Goal: Check status

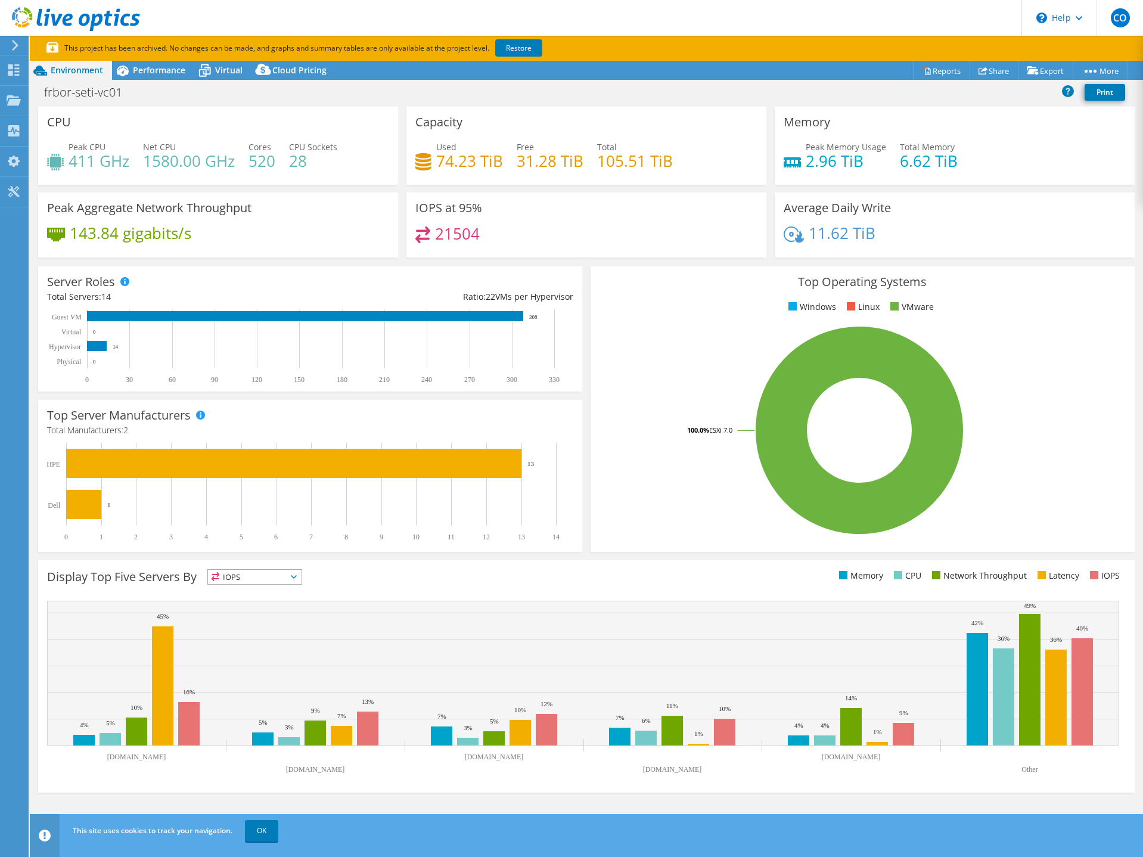
select select "USD"
click at [158, 69] on span "Performance" at bounding box center [159, 69] width 52 height 11
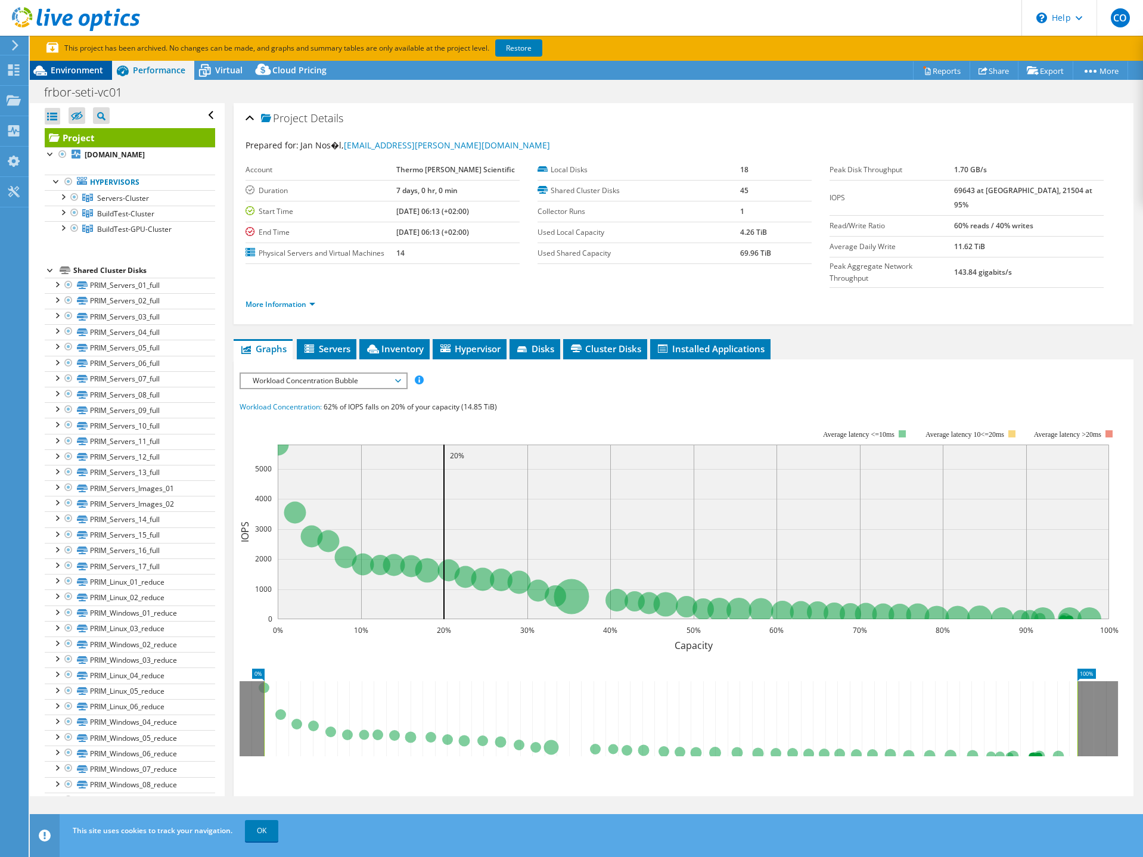
click at [84, 69] on span "Environment" at bounding box center [77, 69] width 52 height 11
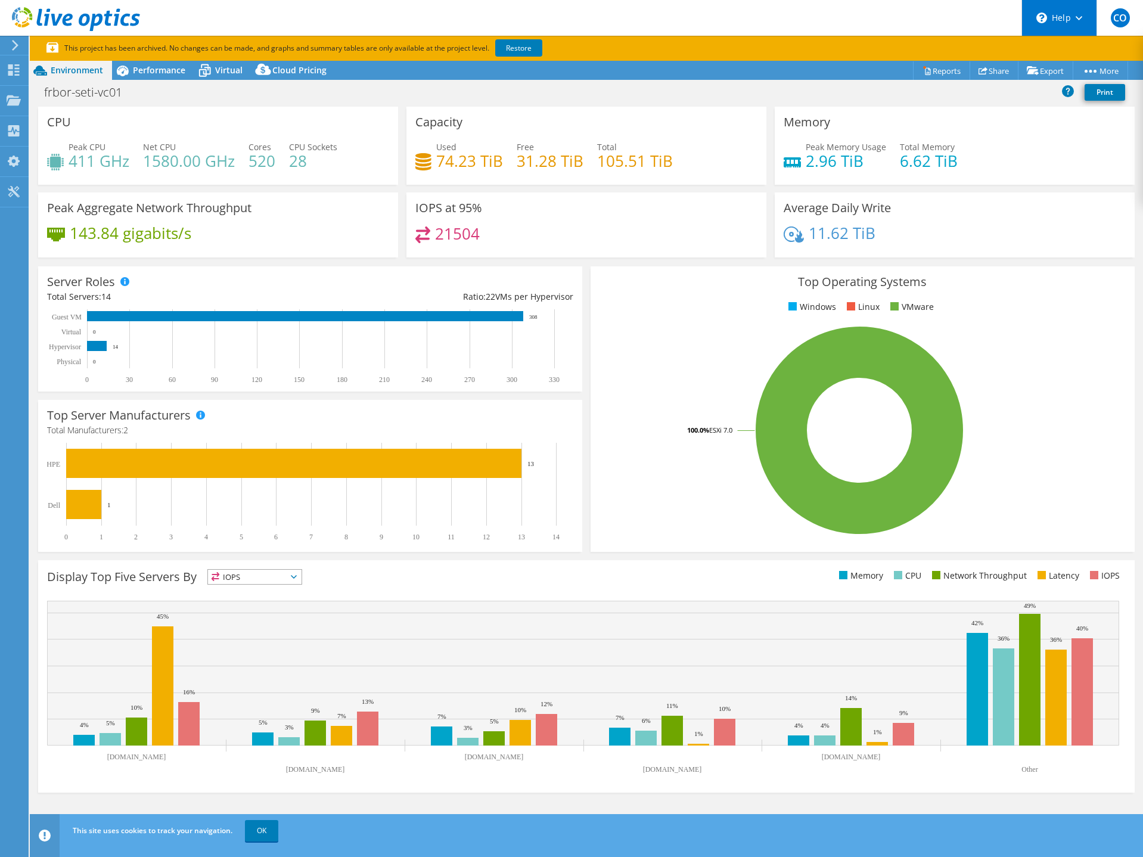
click at [1089, 14] on div "\n Help" at bounding box center [1058, 18] width 75 height 36
click at [1069, 80] on link "Contact Support" at bounding box center [1088, 80] width 133 height 29
click at [877, 27] on header "CO End User Christophe Ognier christophe.ognier@thermofisher.com Thermo Fisher …" at bounding box center [571, 18] width 1143 height 36
click at [14, 193] on use at bounding box center [13, 191] width 11 height 11
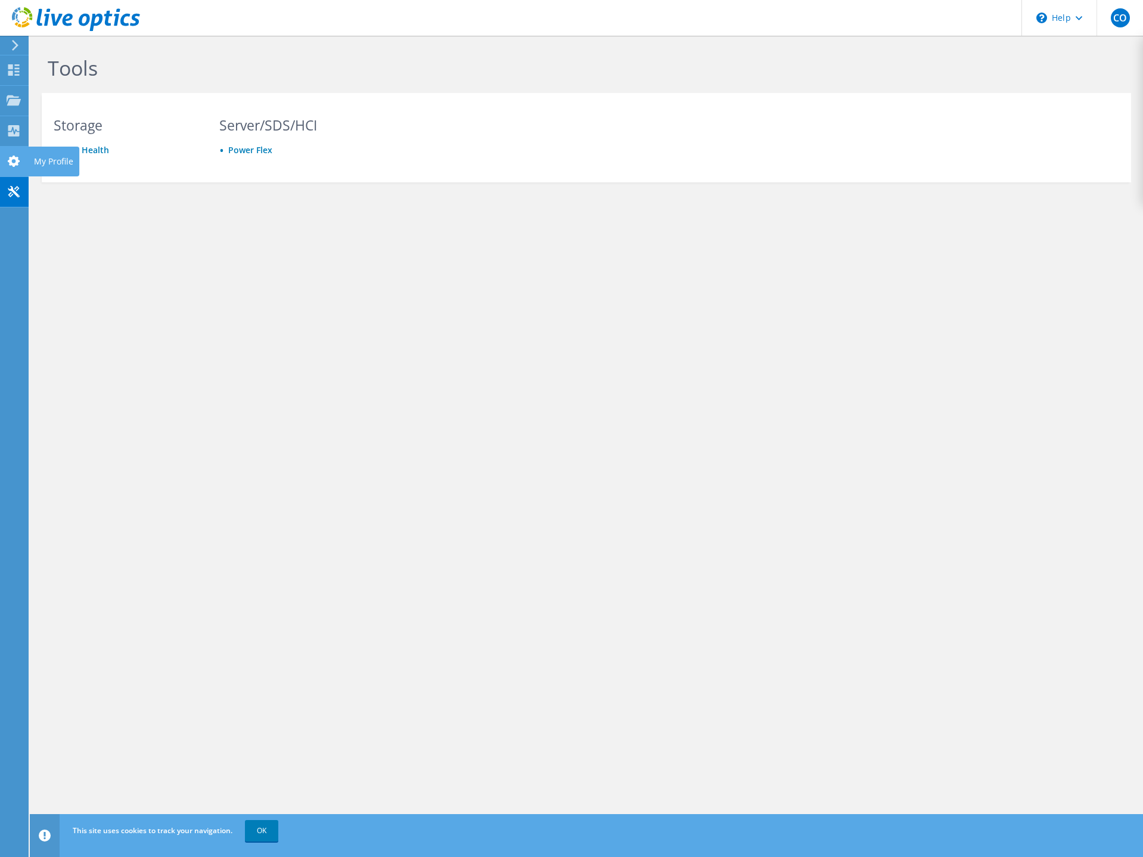
click at [13, 163] on icon at bounding box center [14, 161] width 14 height 11
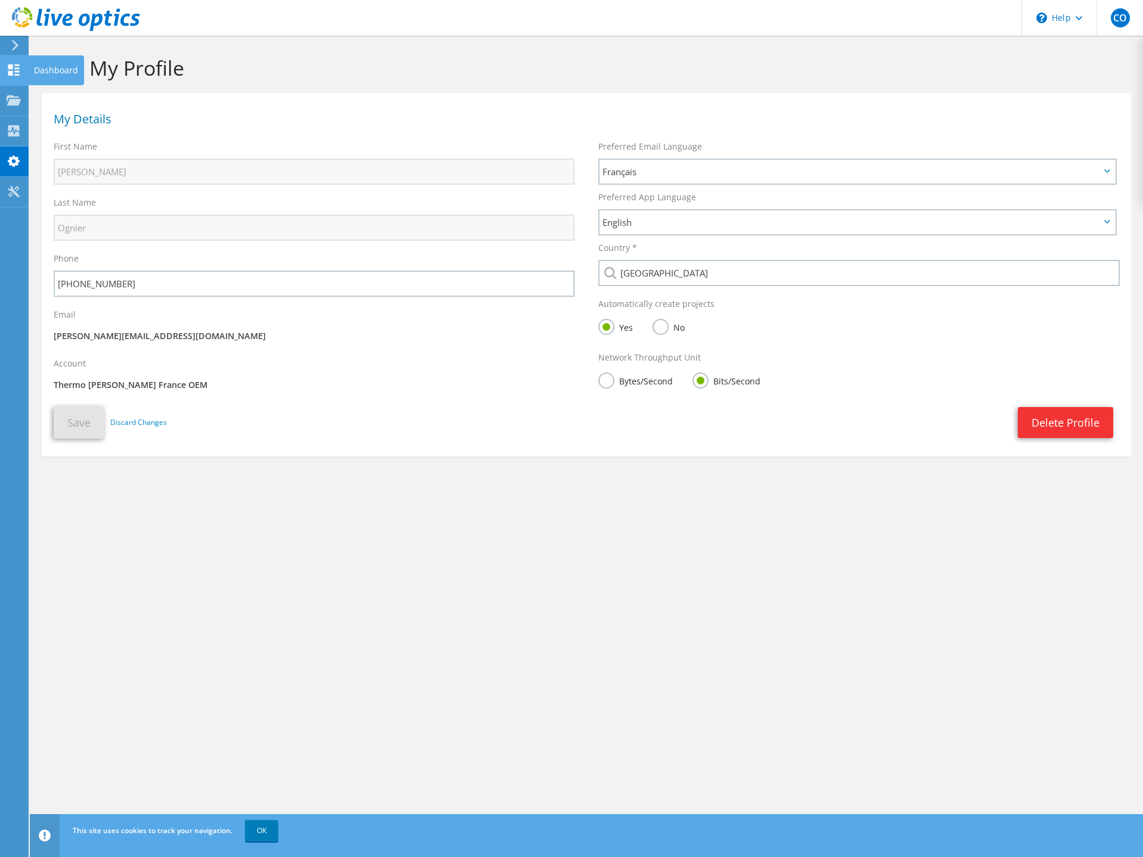
click at [10, 69] on use at bounding box center [13, 69] width 11 height 11
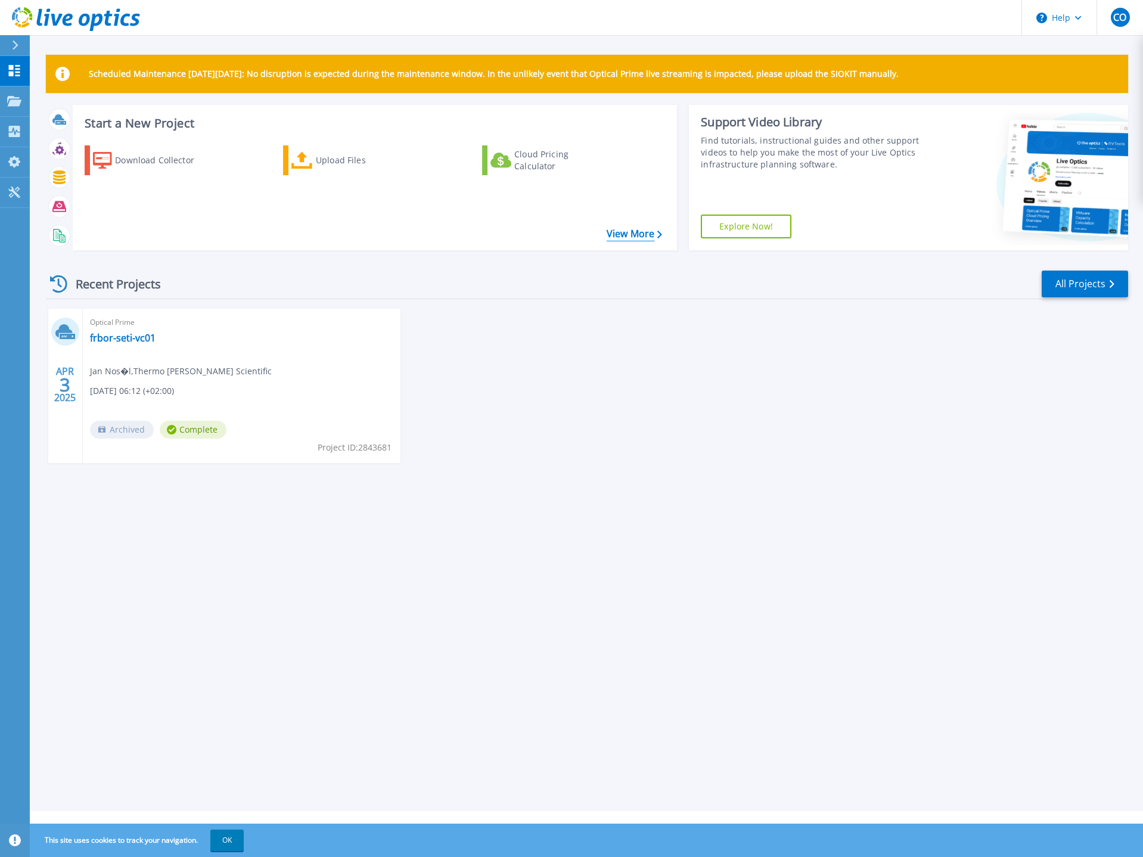
click at [631, 235] on link "View More" at bounding box center [634, 233] width 55 height 11
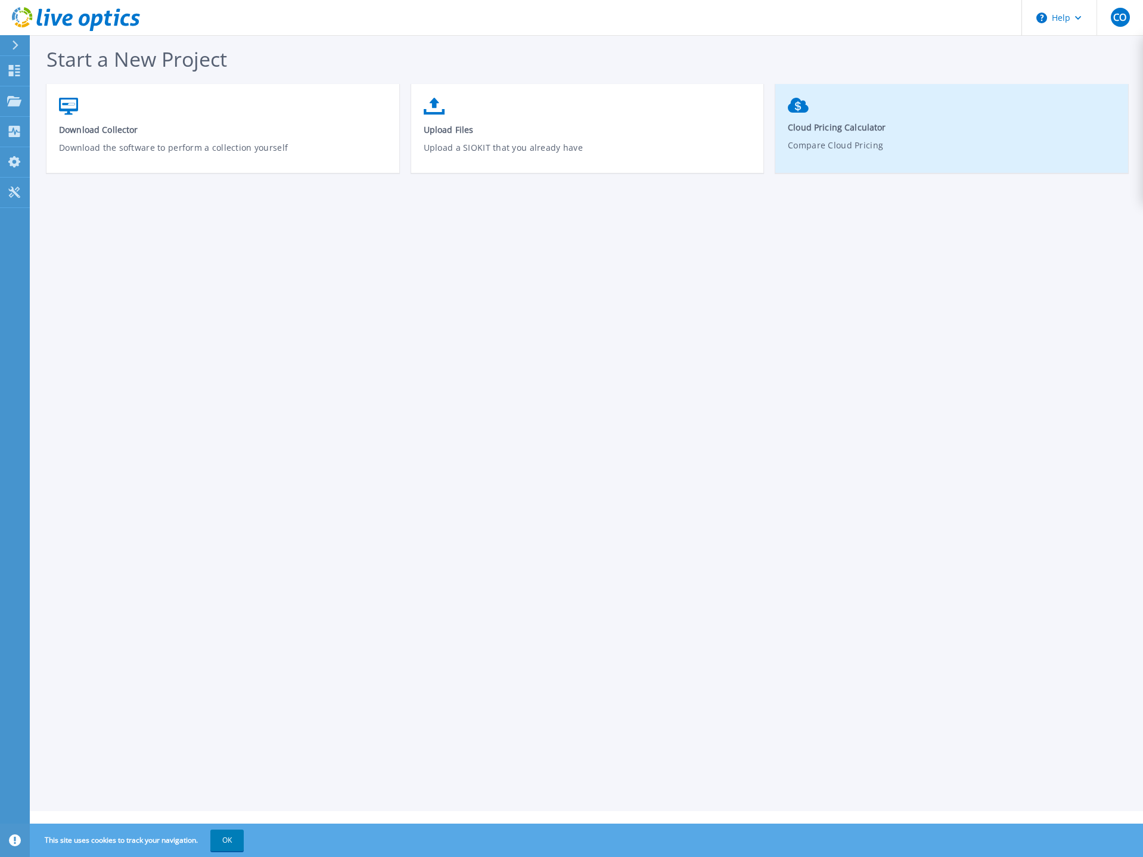
click at [839, 148] on p "Compare Cloud Pricing" at bounding box center [952, 152] width 328 height 27
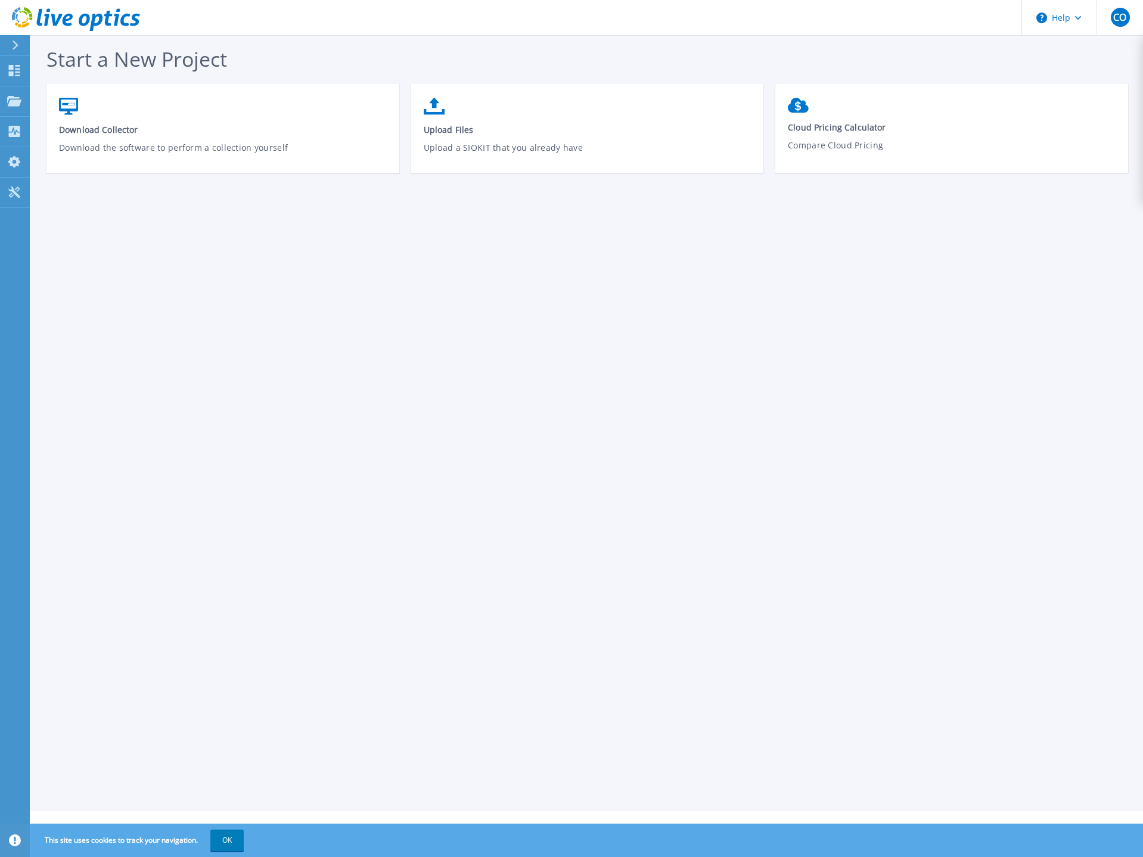
click at [14, 44] on icon at bounding box center [15, 46] width 7 height 10
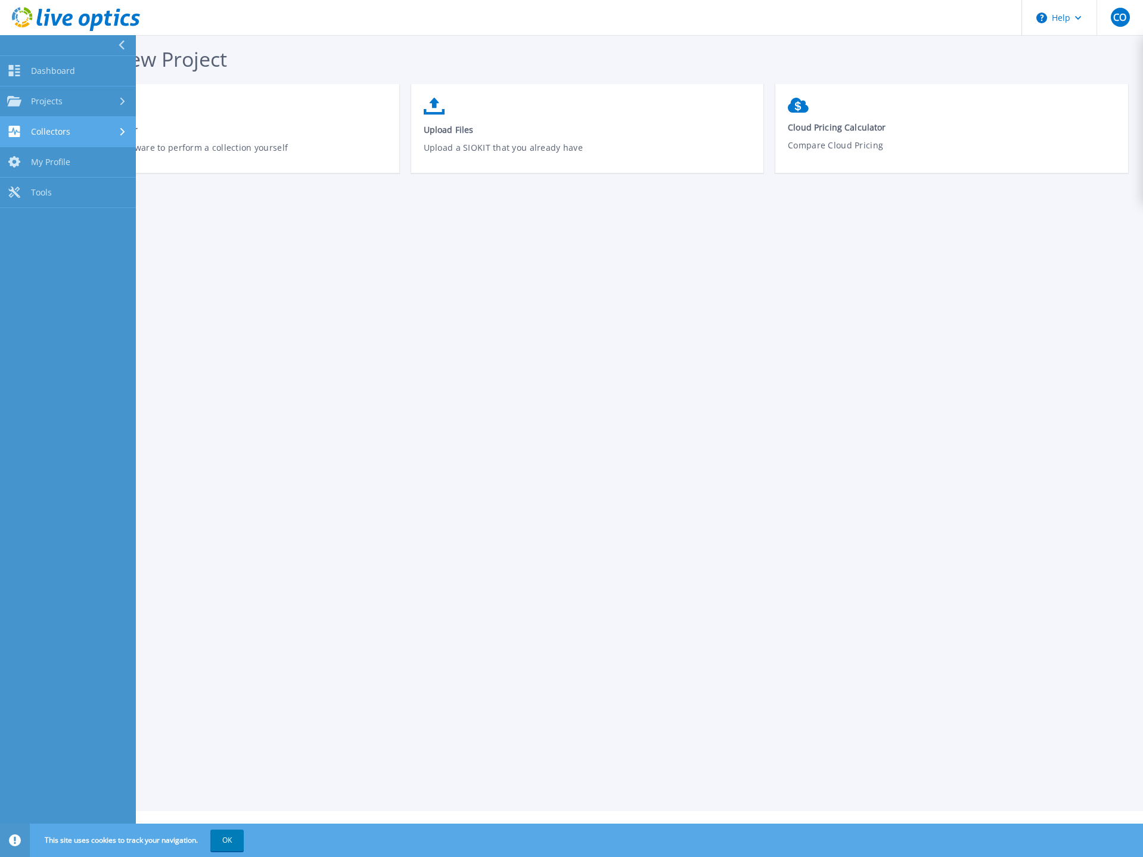
click at [83, 126] on div "Collectors" at bounding box center [68, 131] width 122 height 11
click at [71, 64] on link "Dashboard Dashboard" at bounding box center [68, 71] width 136 height 30
click at [78, 76] on link "Dashboard Dashboard" at bounding box center [68, 71] width 136 height 30
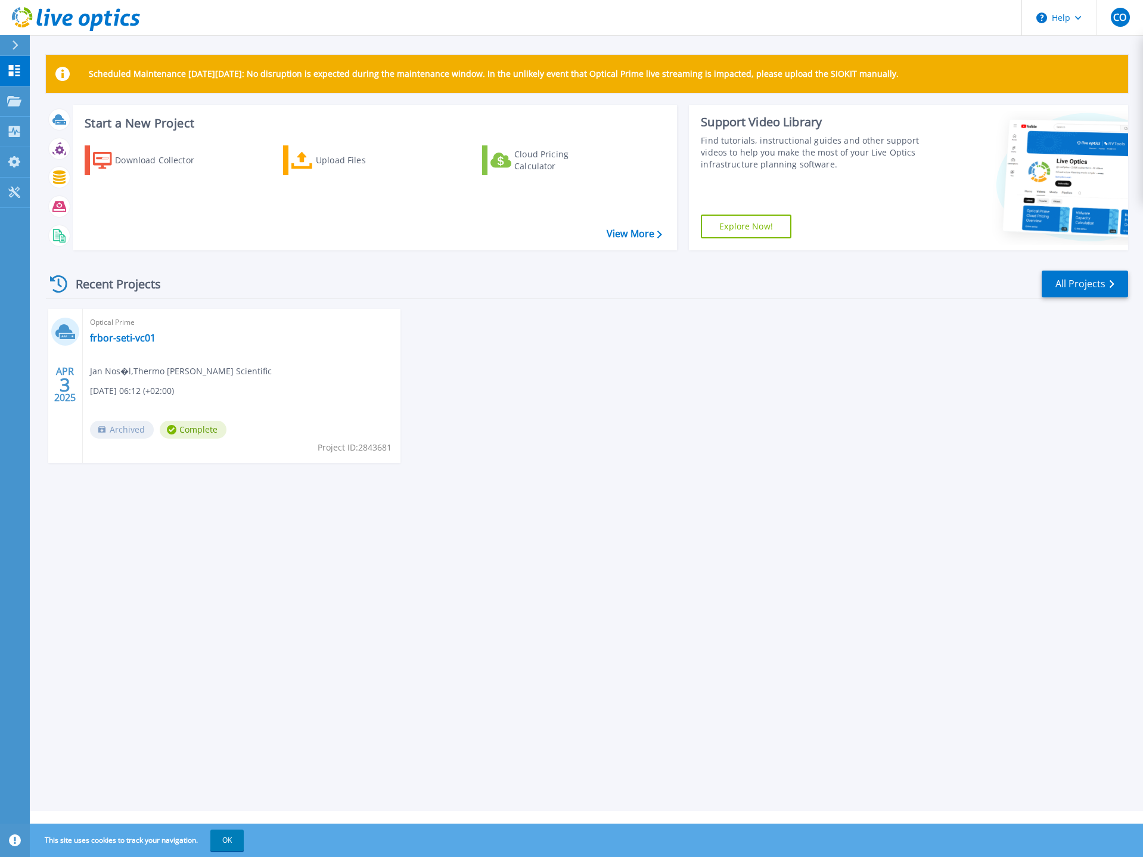
click at [16, 46] on icon at bounding box center [16, 46] width 6 height 10
click at [594, 414] on div "APR 3 2025 Optical Prime frbor-seti-vc01 Jan Nos�l , Thermo Fisher Scientific 0…" at bounding box center [582, 398] width 1092 height 178
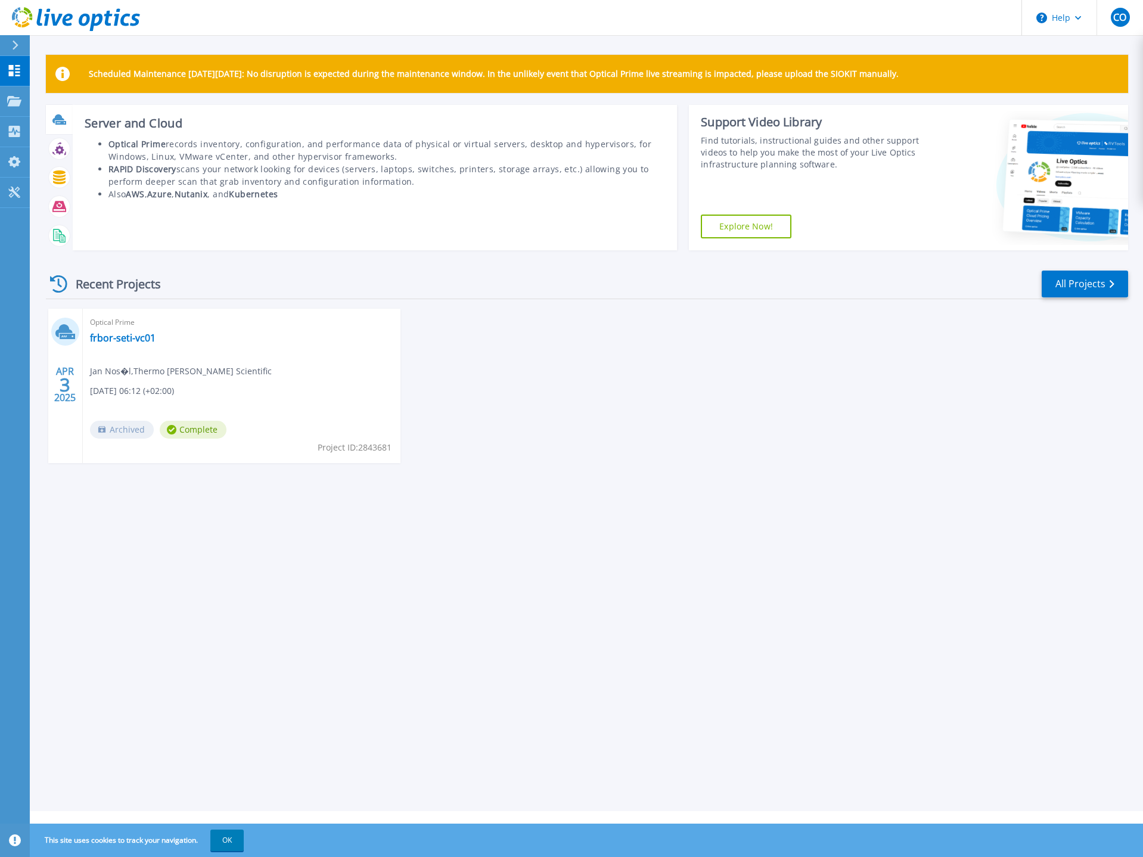
click at [63, 120] on icon at bounding box center [58, 118] width 12 height 9
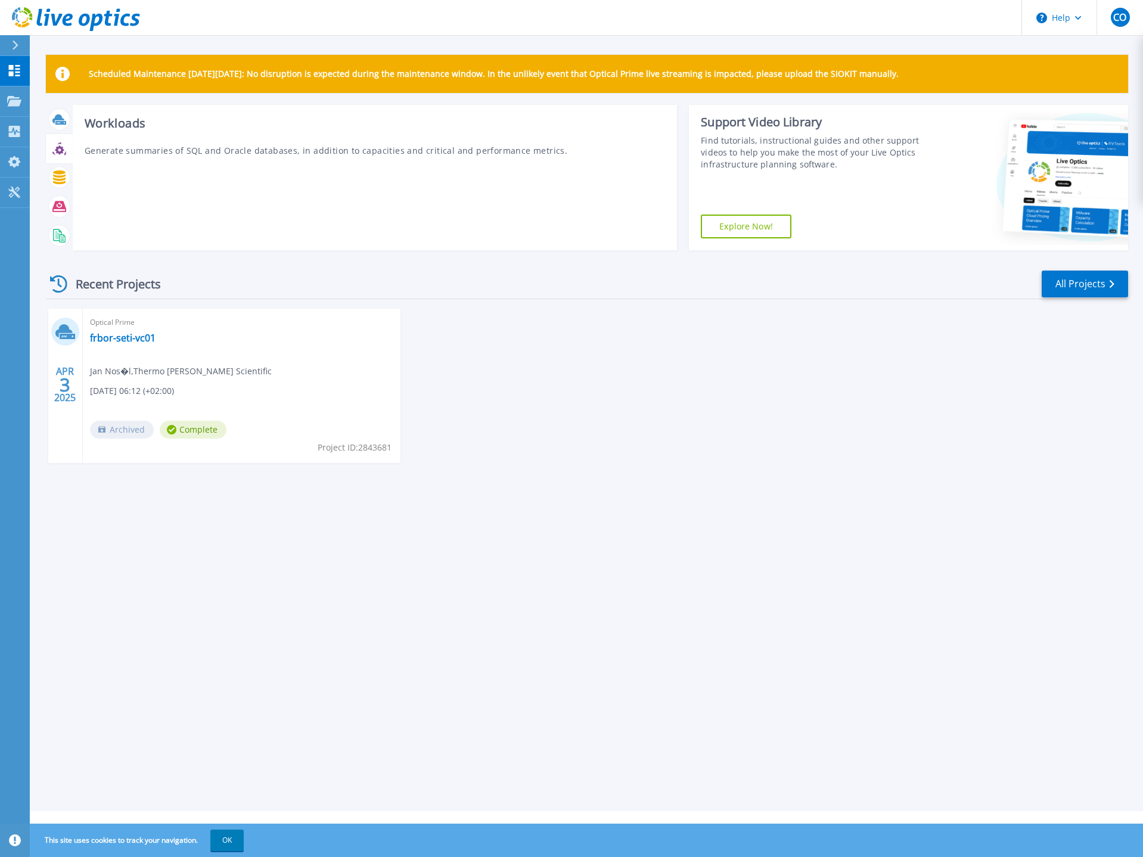
click at [63, 148] on icon at bounding box center [59, 149] width 9 height 9
click at [61, 180] on icon at bounding box center [59, 177] width 13 height 14
click at [62, 202] on icon at bounding box center [59, 206] width 14 height 11
click at [54, 233] on icon at bounding box center [59, 236] width 14 height 14
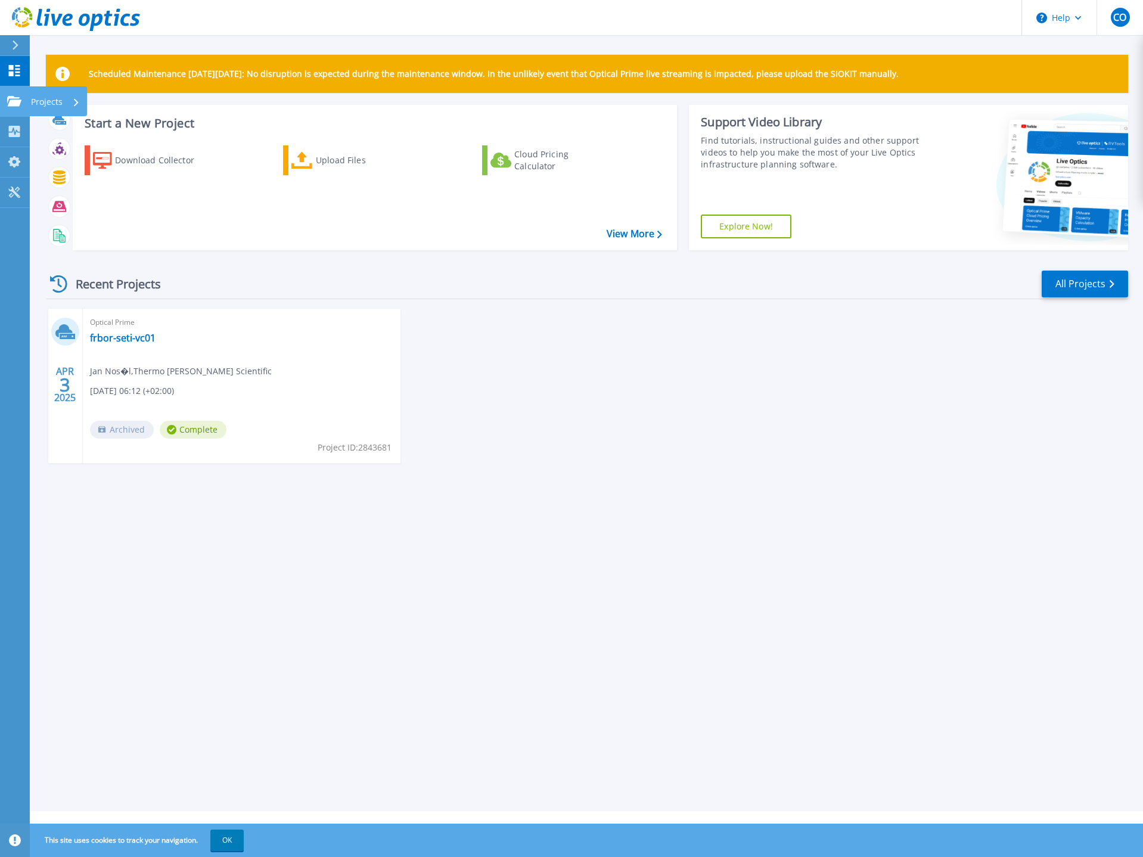
click at [20, 106] on icon at bounding box center [14, 101] width 14 height 10
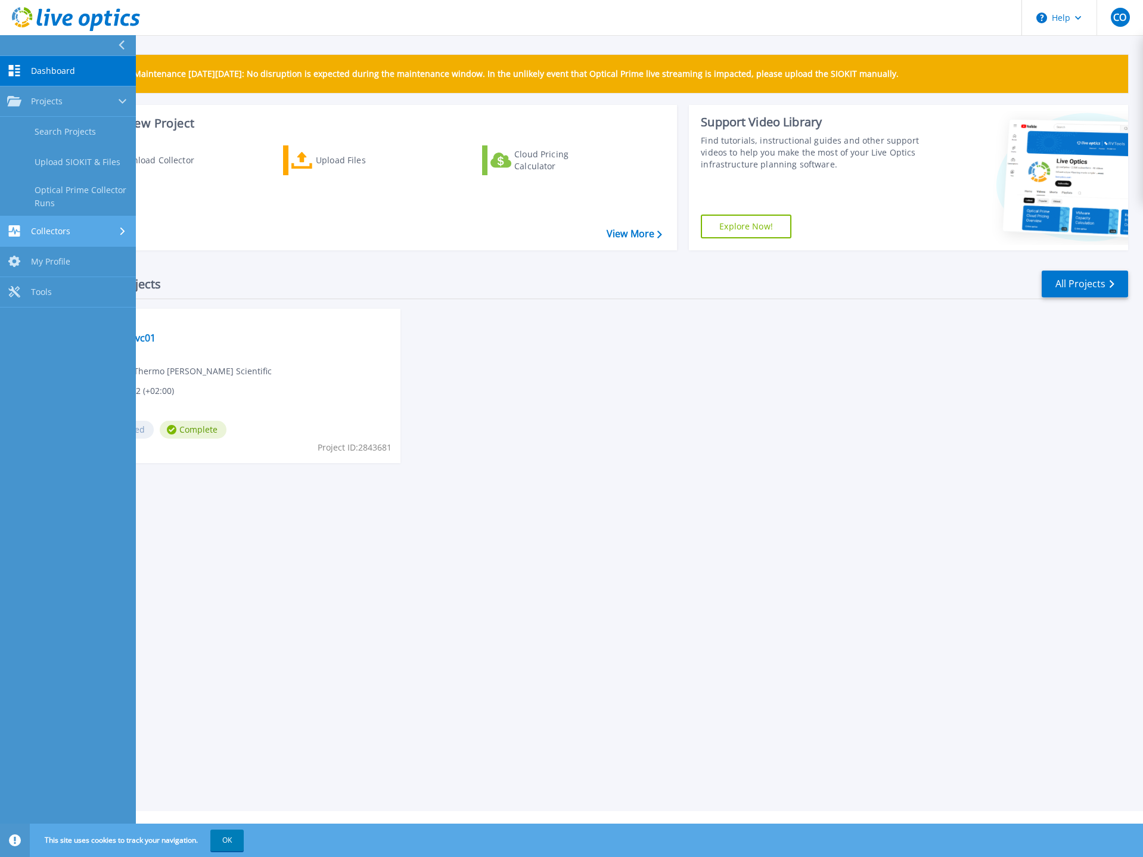
click at [79, 228] on div "Collectors" at bounding box center [68, 230] width 122 height 11
click at [70, 68] on span "Dashboard" at bounding box center [53, 71] width 44 height 11
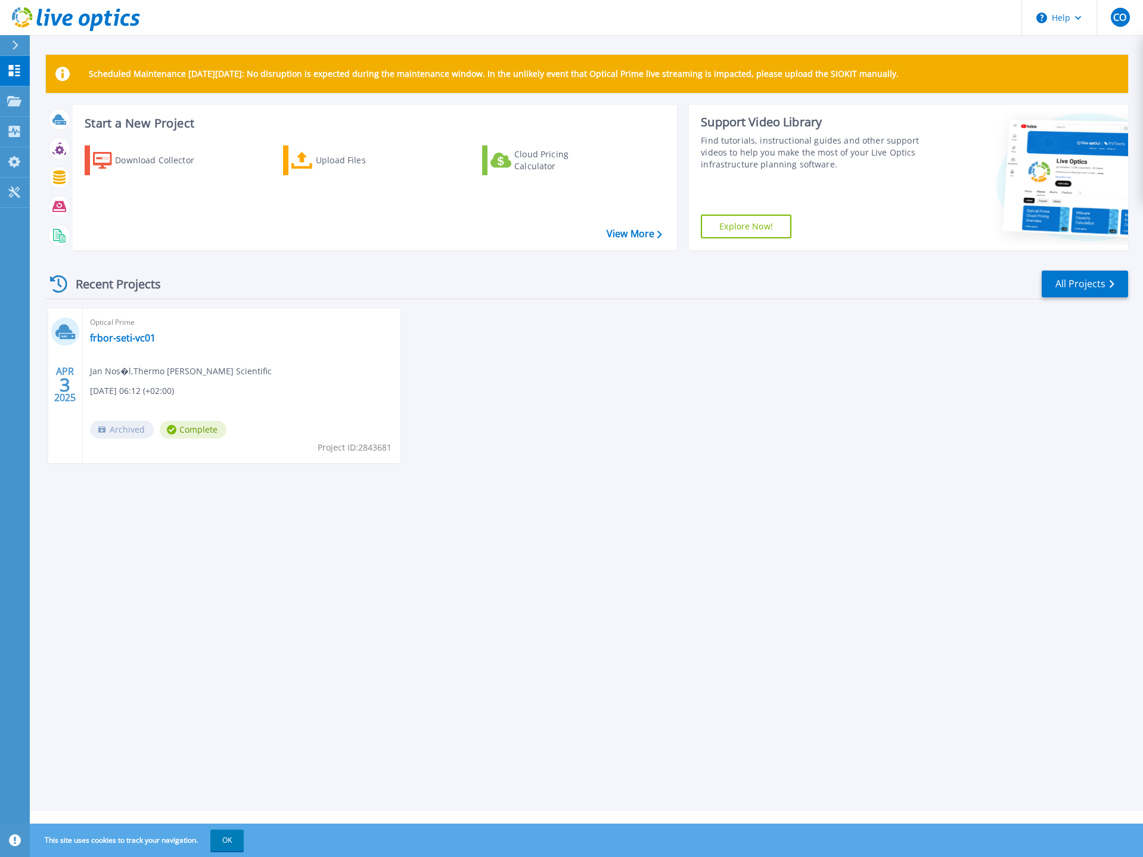
drag, startPoint x: 641, startPoint y: 405, endPoint x: 640, endPoint y: 415, distance: 10.1
click at [642, 406] on div "[DATE] Optical Prime frbor-seti-vc01 Jan Nos�l , Thermo [PERSON_NAME] Scientifi…" at bounding box center [582, 398] width 1092 height 178
click at [139, 334] on link "frbor-seti-vc01" at bounding box center [123, 338] width 66 height 12
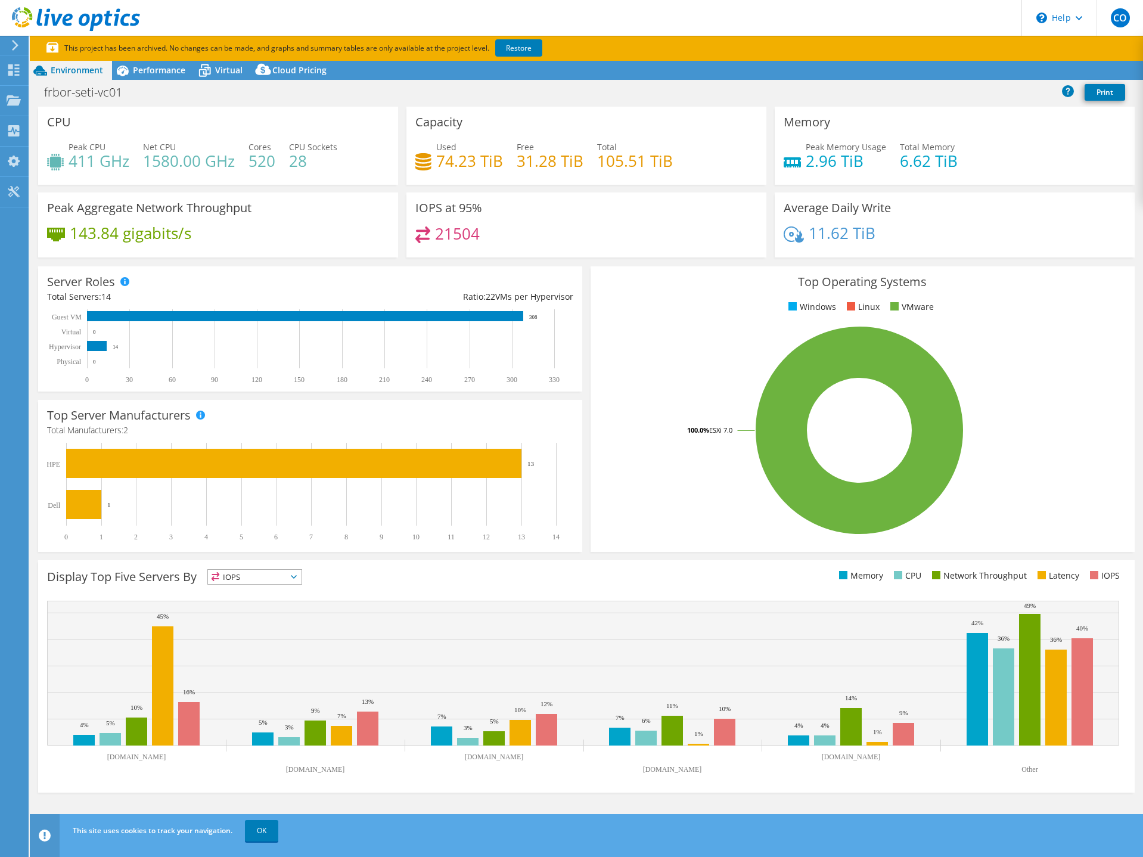
select select "USD"
click at [78, 505] on rect at bounding box center [83, 504] width 35 height 29
click at [80, 504] on rect at bounding box center [83, 504] width 35 height 29
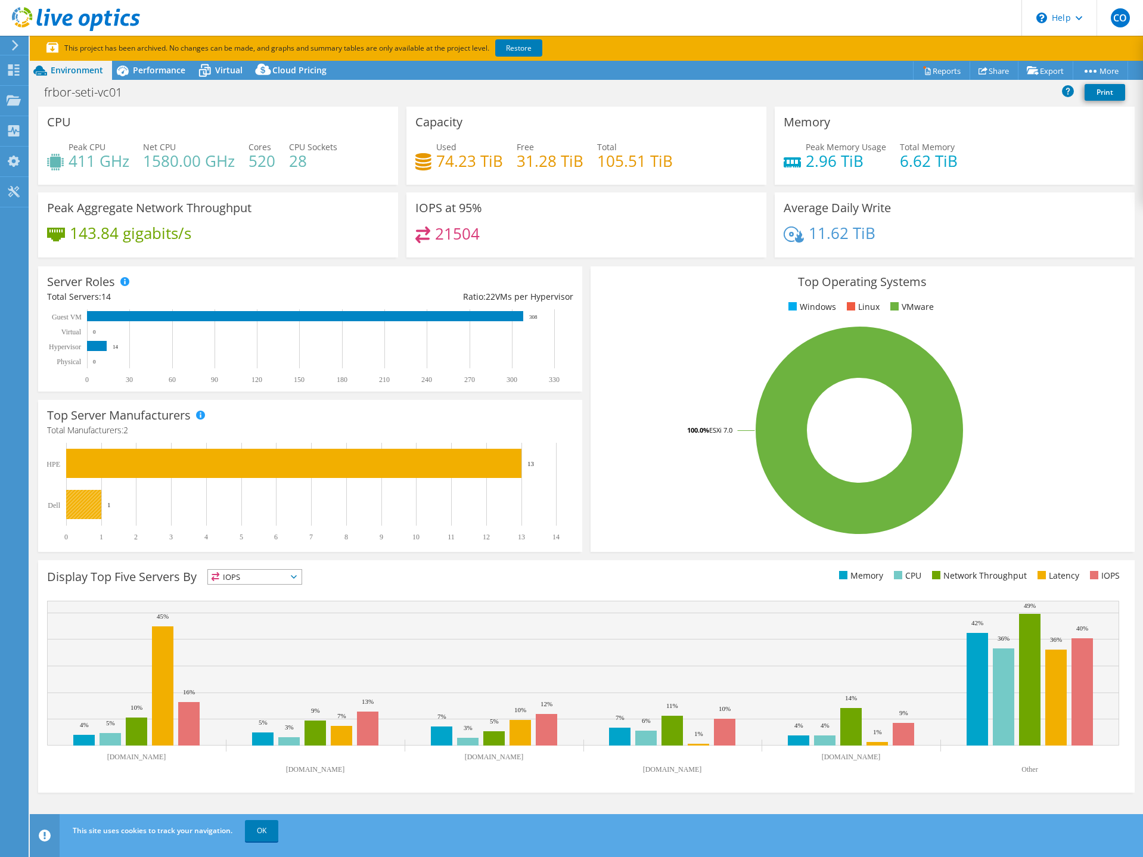
click at [92, 505] on rect at bounding box center [83, 504] width 35 height 29
click at [106, 504] on rect at bounding box center [307, 492] width 520 height 98
click at [110, 505] on text "1" at bounding box center [109, 504] width 4 height 7
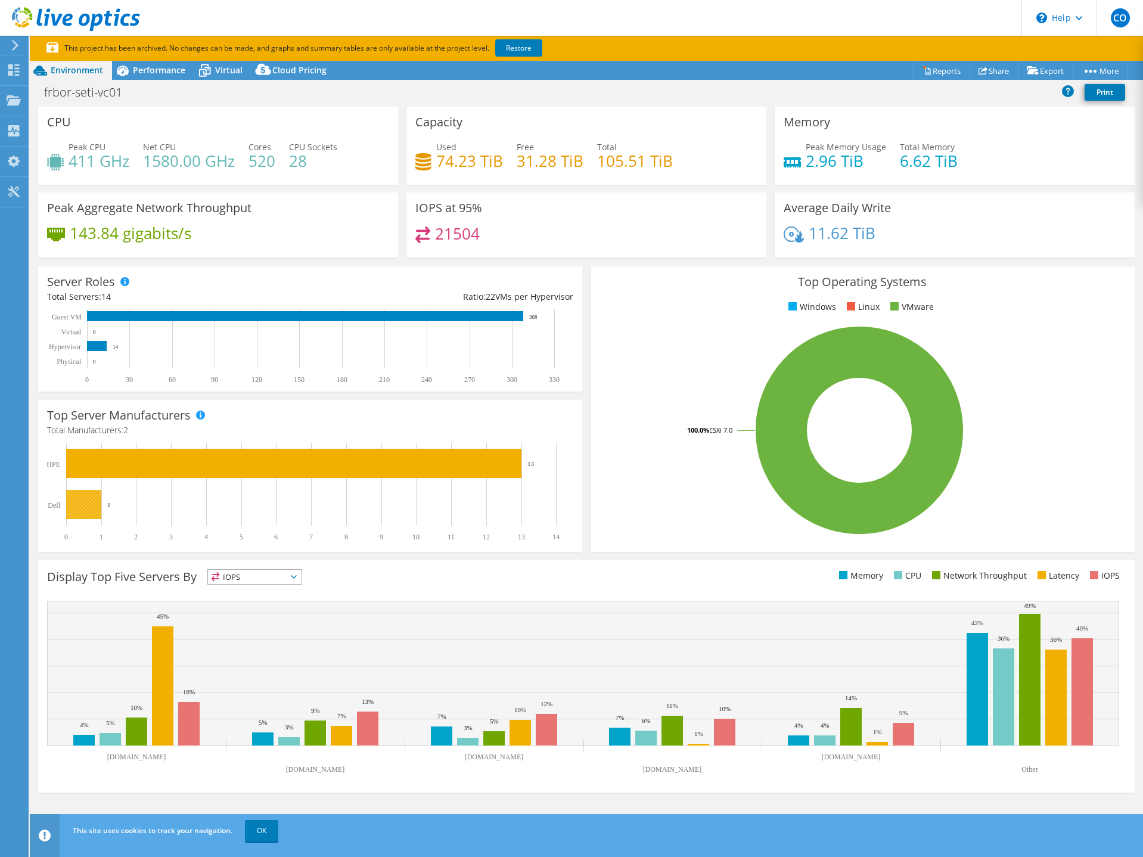
click at [85, 505] on rect at bounding box center [83, 504] width 35 height 29
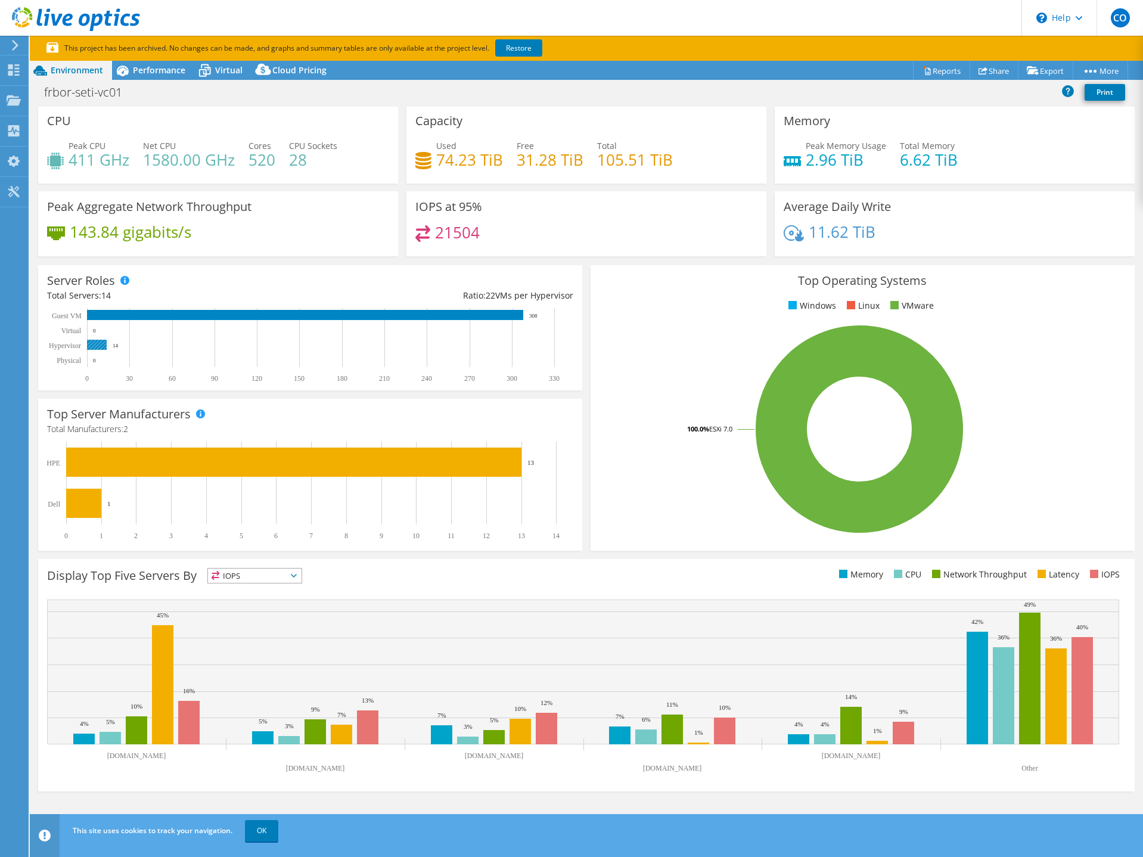
click at [96, 344] on rect at bounding box center [97, 345] width 20 height 10
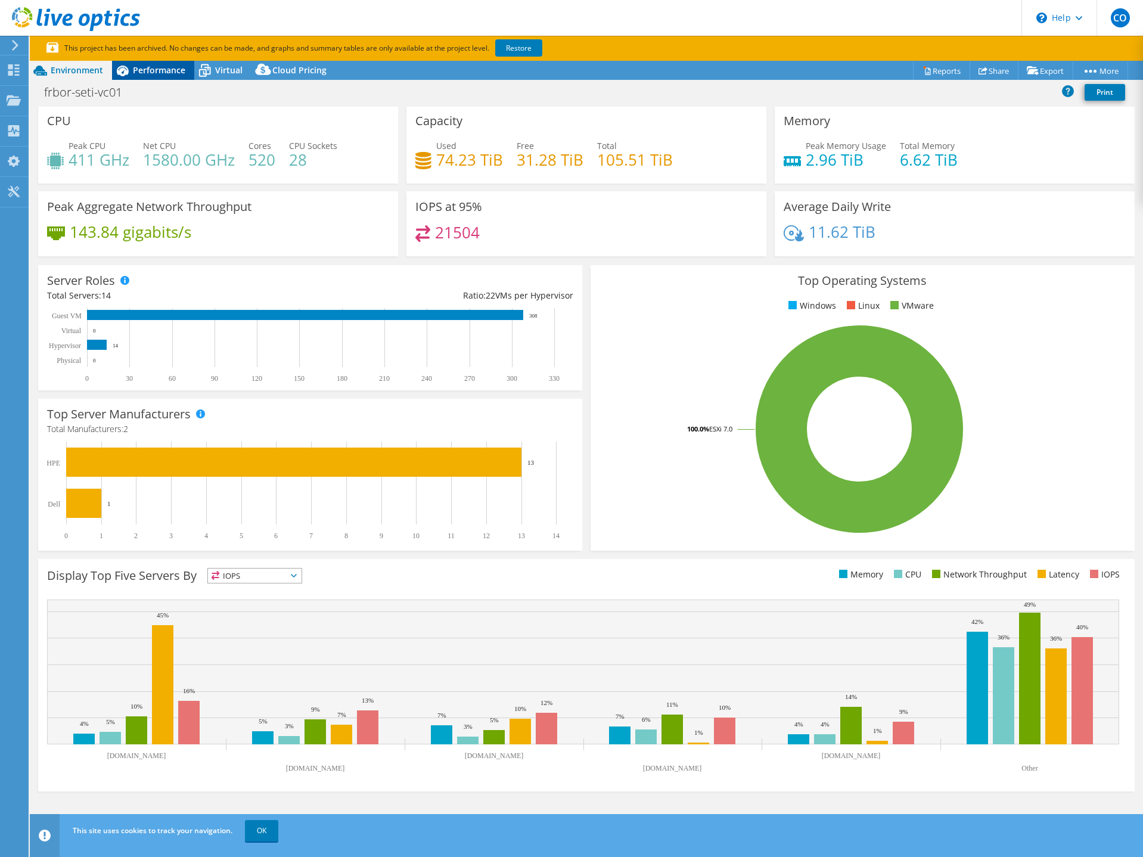
click at [153, 71] on span "Performance" at bounding box center [159, 69] width 52 height 11
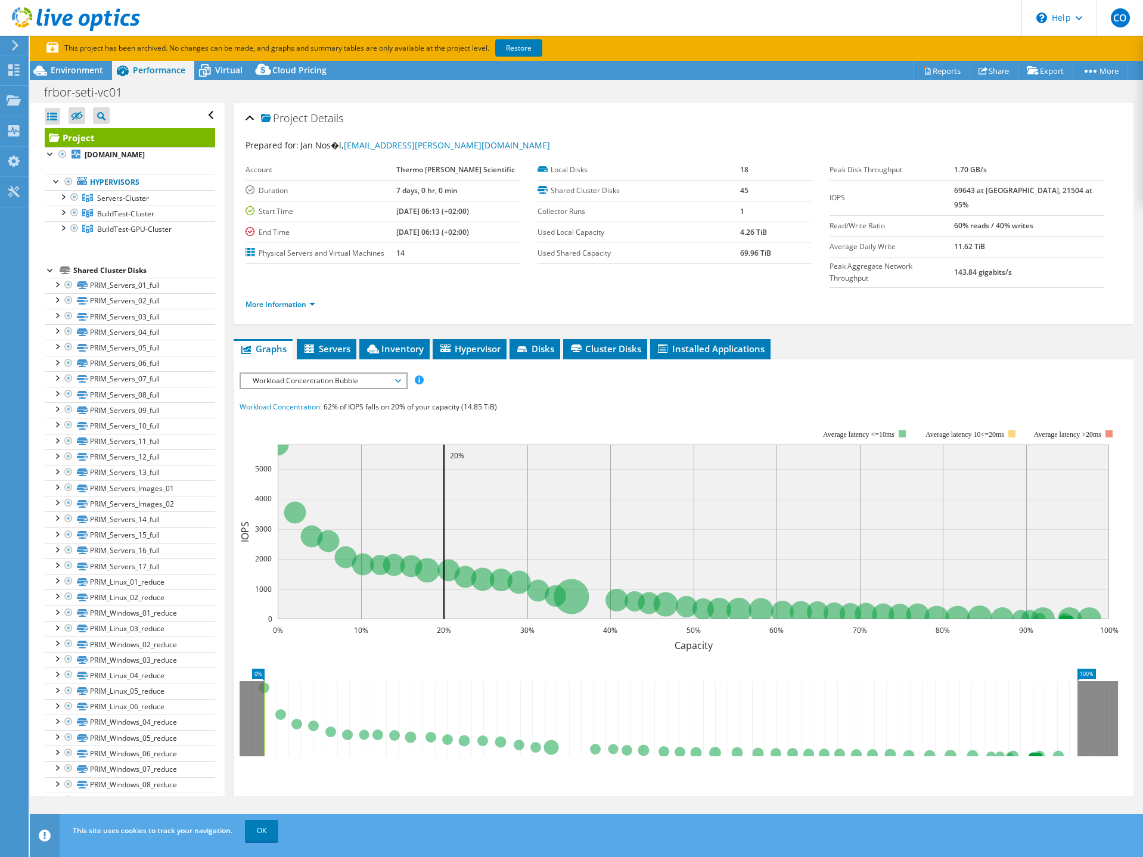
scroll to position [0, 0]
click at [63, 202] on div at bounding box center [63, 196] width 12 height 12
click at [63, 265] on div at bounding box center [63, 259] width 12 height 12
click at [60, 421] on div at bounding box center [63, 415] width 12 height 12
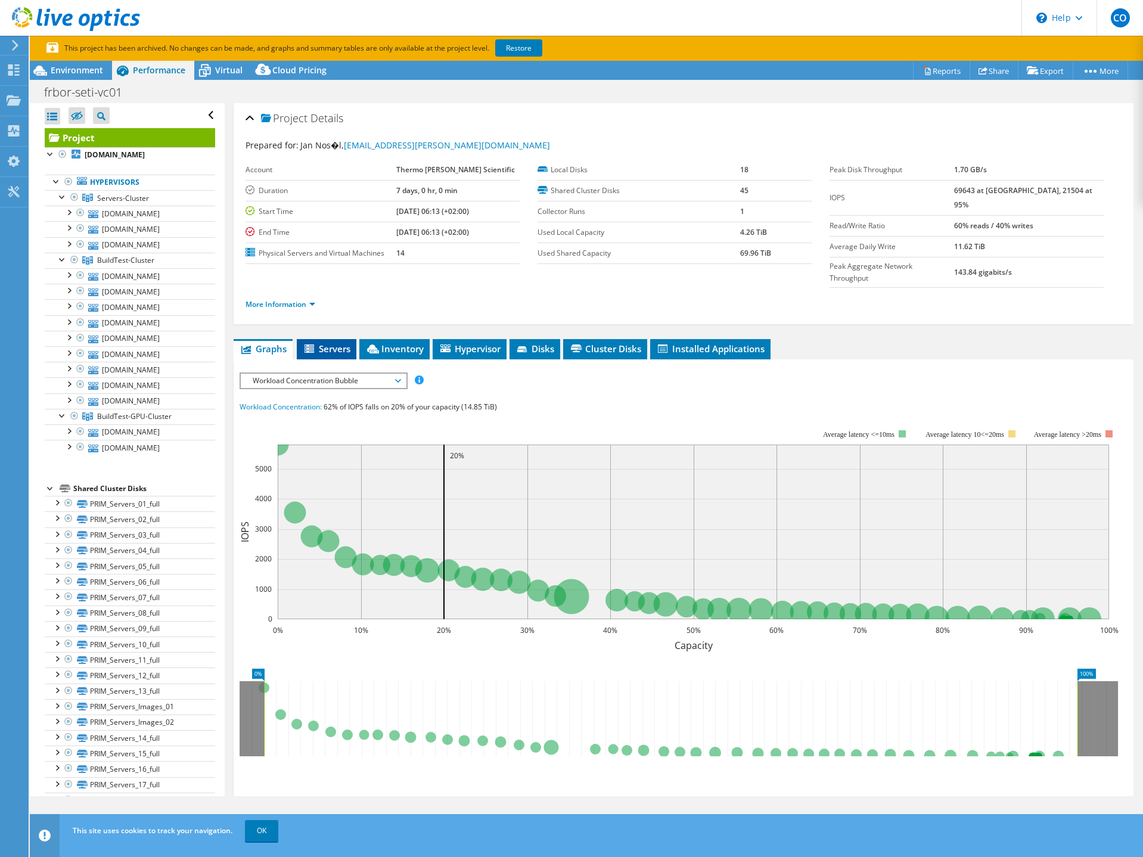
click at [337, 343] on span "Servers" at bounding box center [327, 349] width 48 height 12
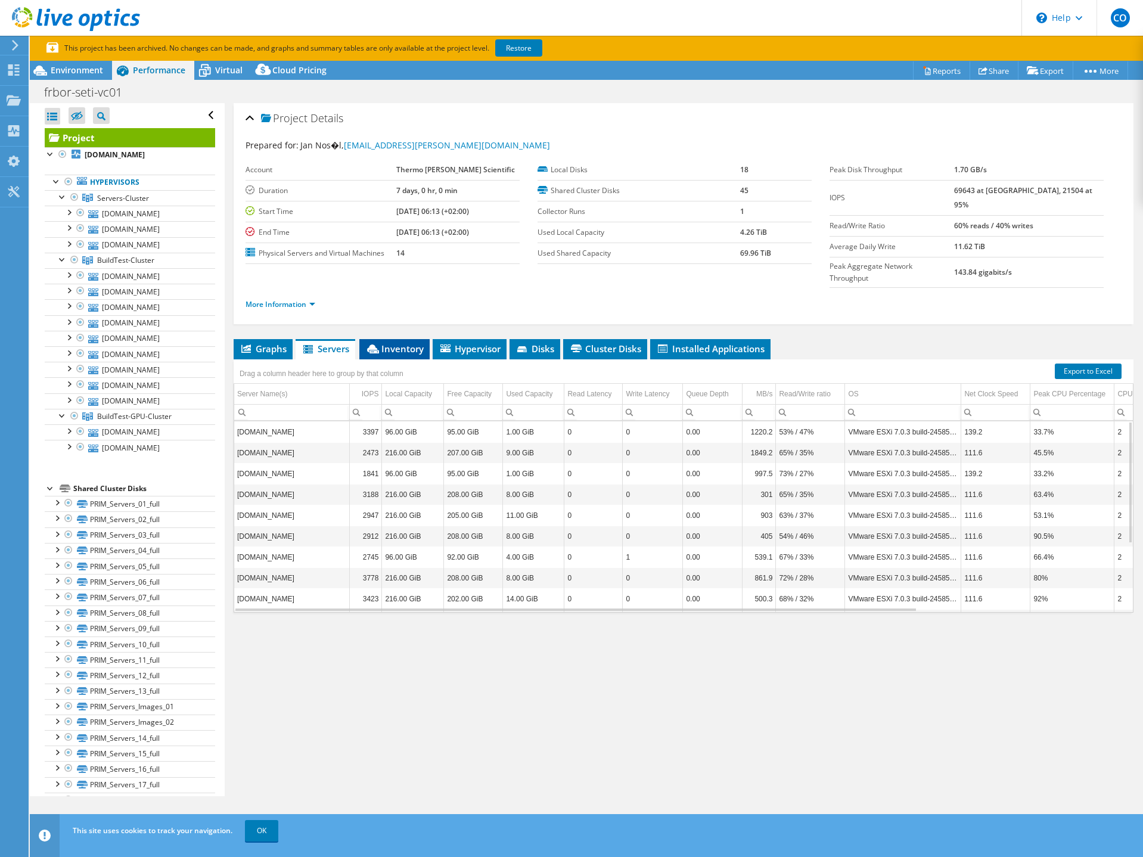
drag, startPoint x: 405, startPoint y: 331, endPoint x: 411, endPoint y: 334, distance: 6.1
click at [409, 339] on li "Inventory" at bounding box center [394, 349] width 70 height 20
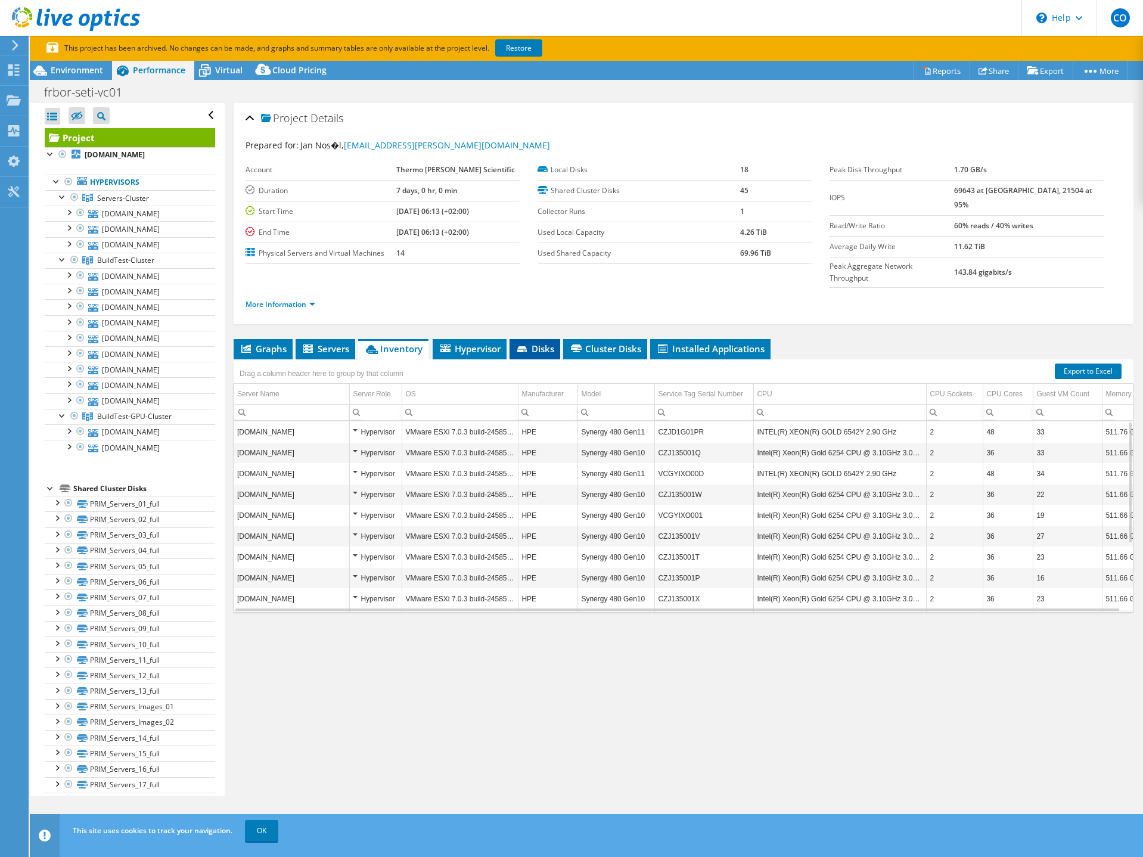
drag, startPoint x: 499, startPoint y: 322, endPoint x: 515, endPoint y: 330, distance: 17.6
click at [501, 343] on span "Hypervisor" at bounding box center [470, 349] width 62 height 12
